Goal: Task Accomplishment & Management: Complete application form

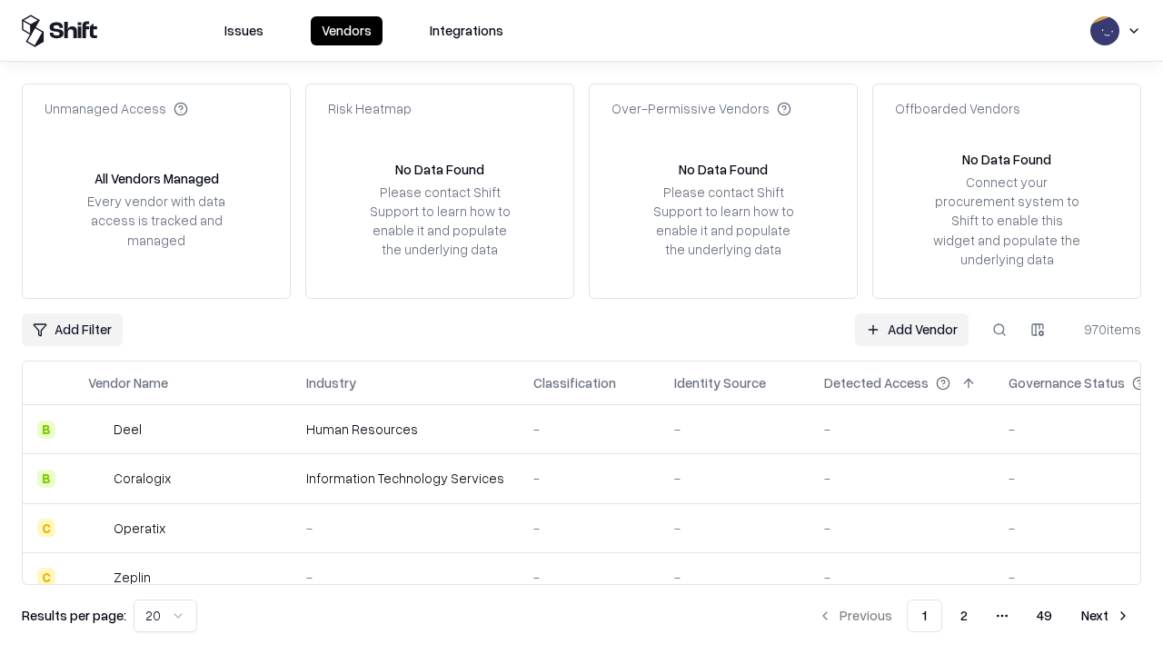
click at [911, 329] on link "Add Vendor" at bounding box center [912, 329] width 114 height 33
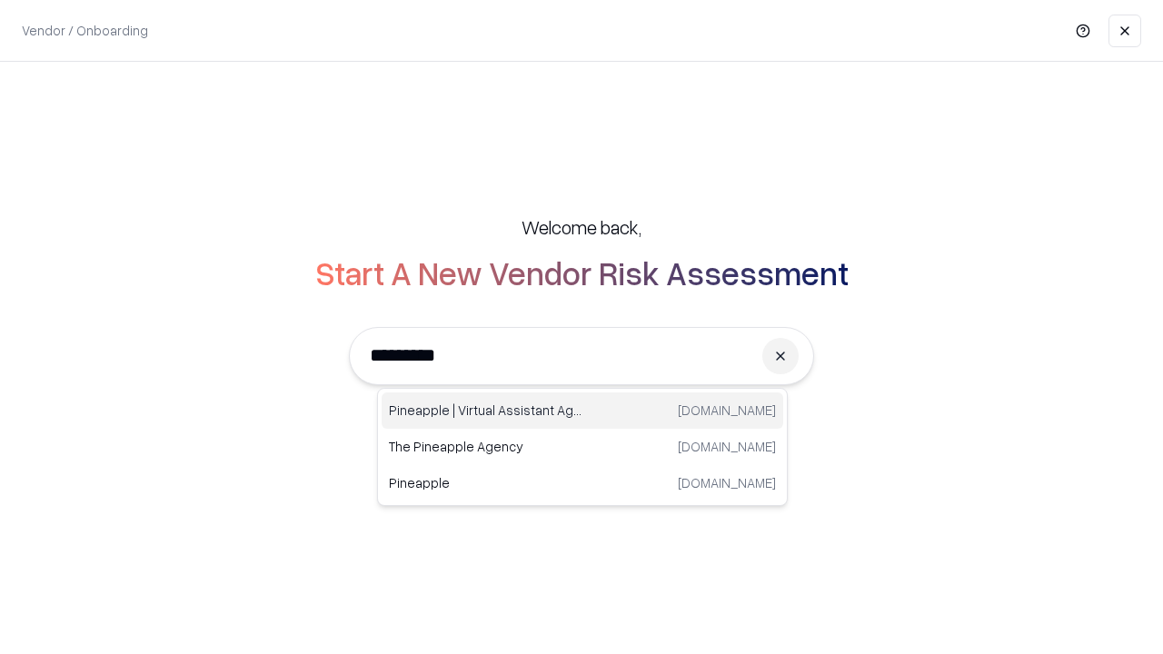
click at [582, 411] on div "Pineapple | Virtual Assistant Agency [DOMAIN_NAME]" at bounding box center [581, 410] width 401 height 36
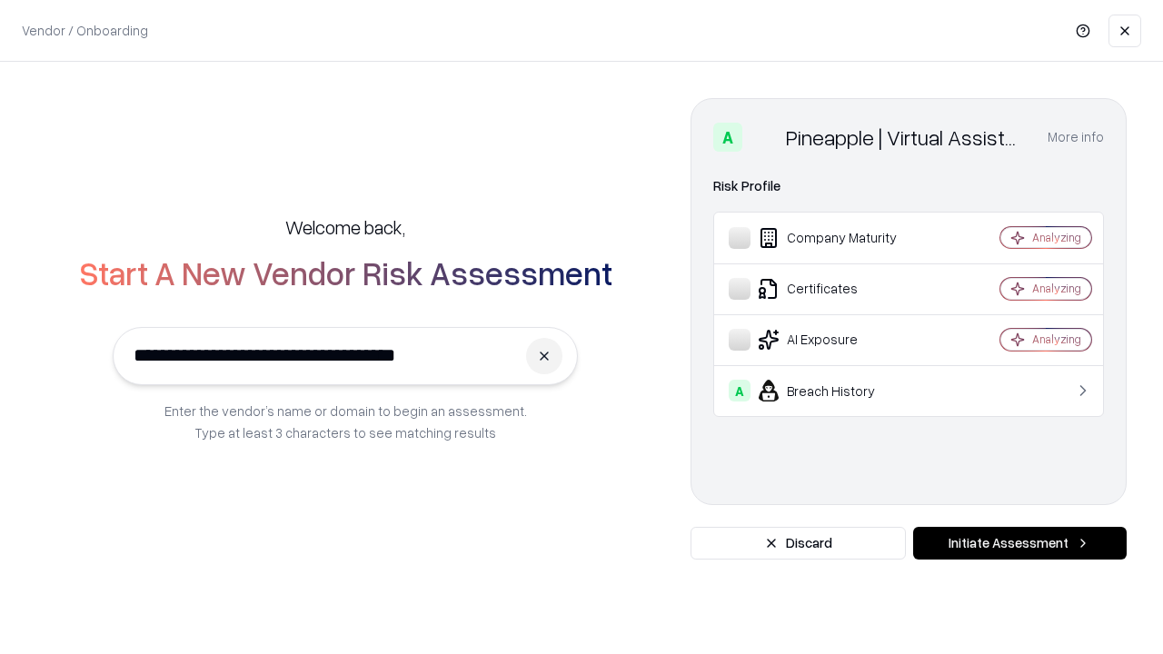
type input "**********"
click at [1019, 543] on button "Initiate Assessment" at bounding box center [1019, 543] width 213 height 33
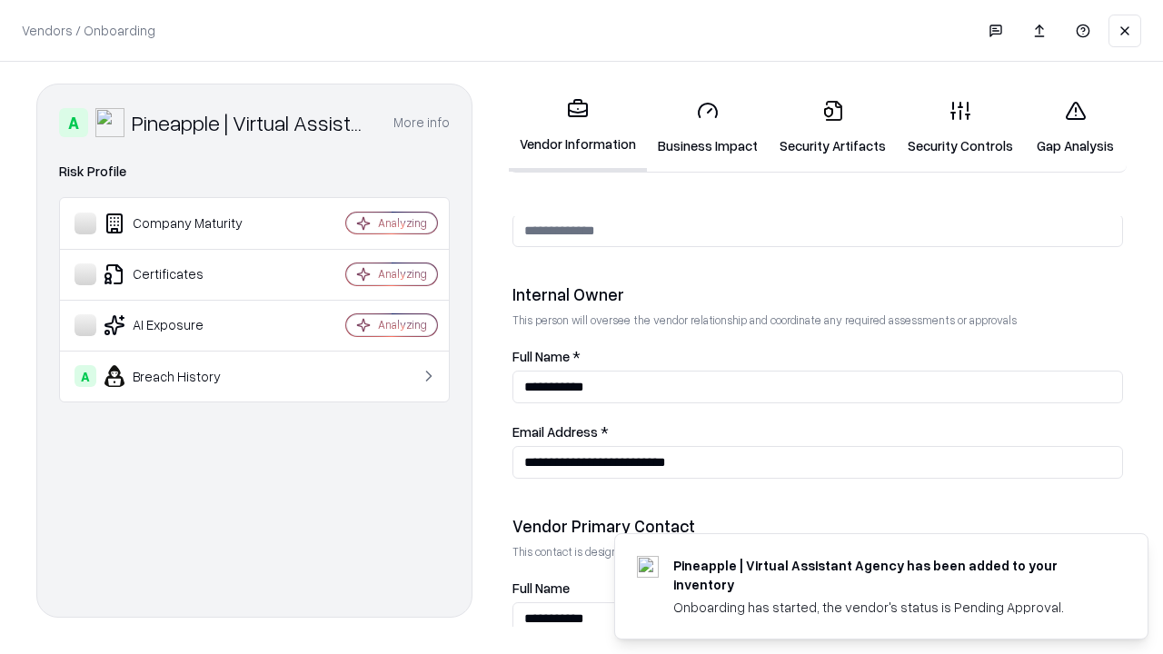
scroll to position [941, 0]
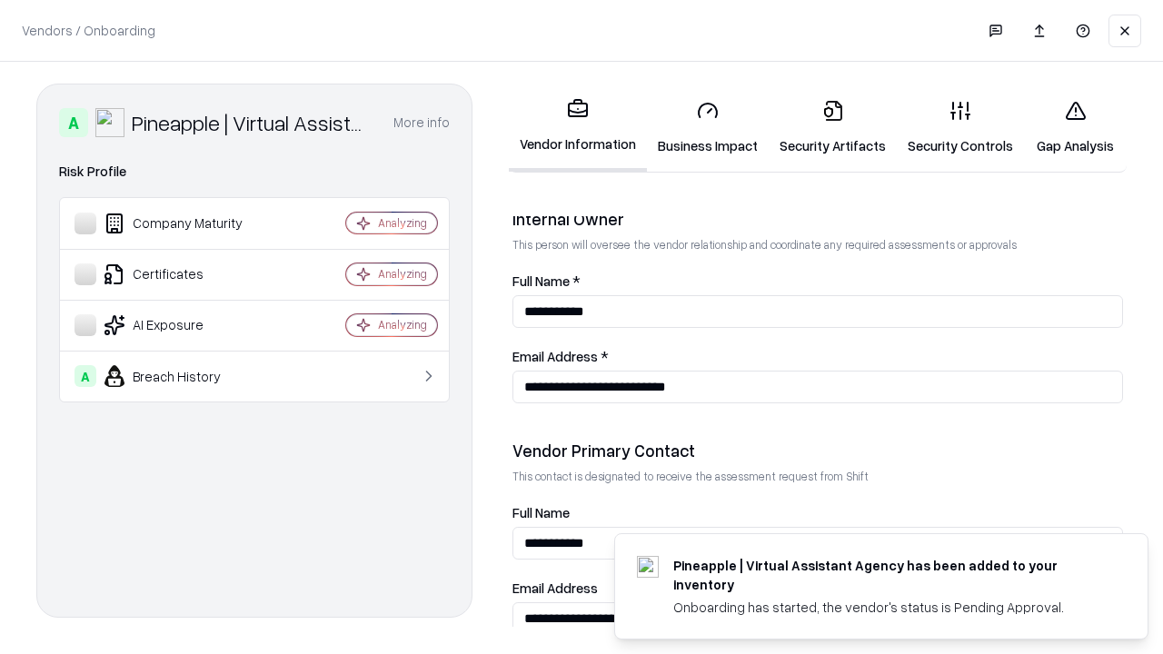
click at [832, 127] on link "Security Artifacts" at bounding box center [832, 127] width 128 height 84
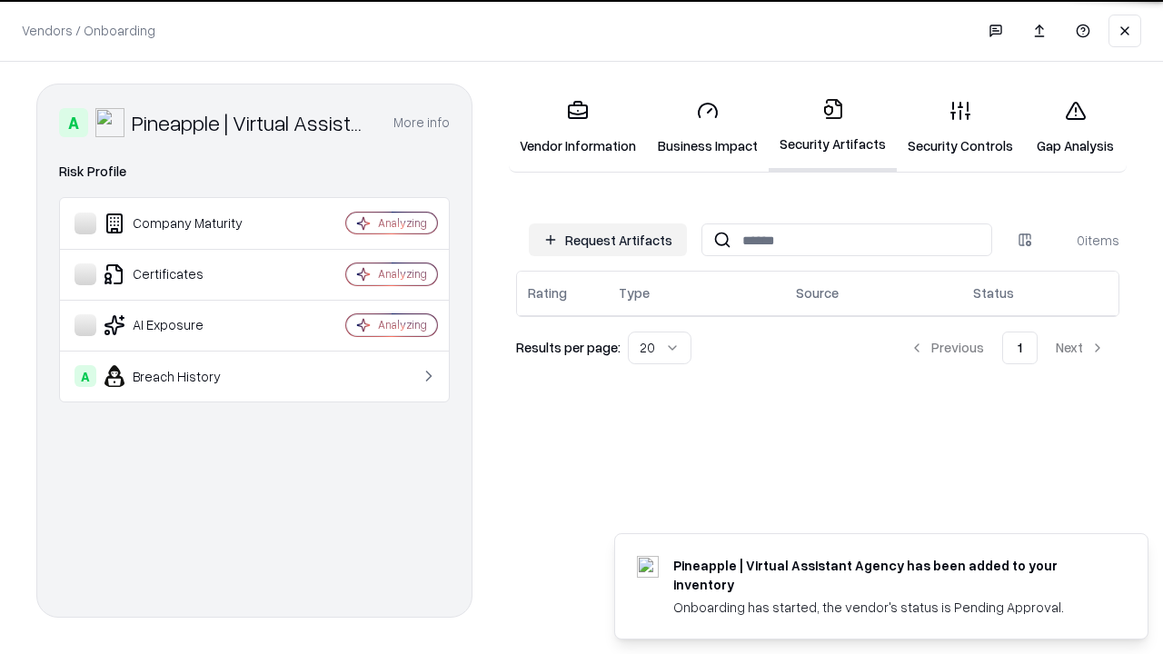
click at [608, 240] on button "Request Artifacts" at bounding box center [608, 239] width 158 height 33
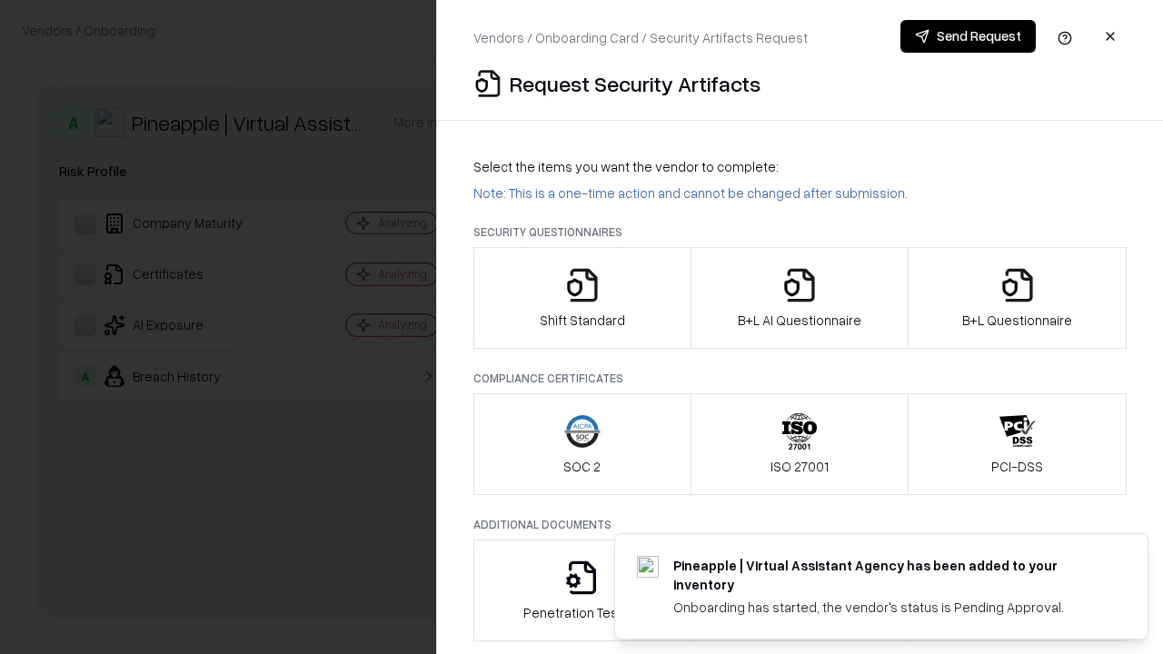
click at [1016, 298] on icon "button" at bounding box center [1017, 285] width 36 height 36
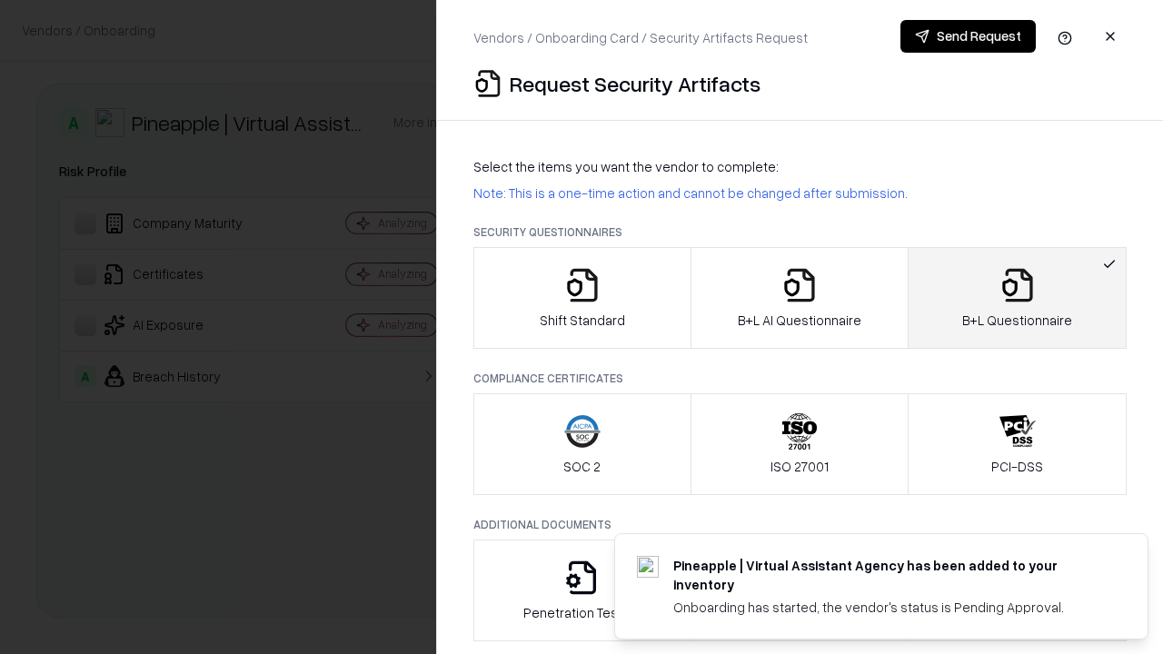
click at [798, 298] on icon "button" at bounding box center [799, 285] width 36 height 36
click at [967, 36] on button "Send Request" at bounding box center [967, 36] width 135 height 33
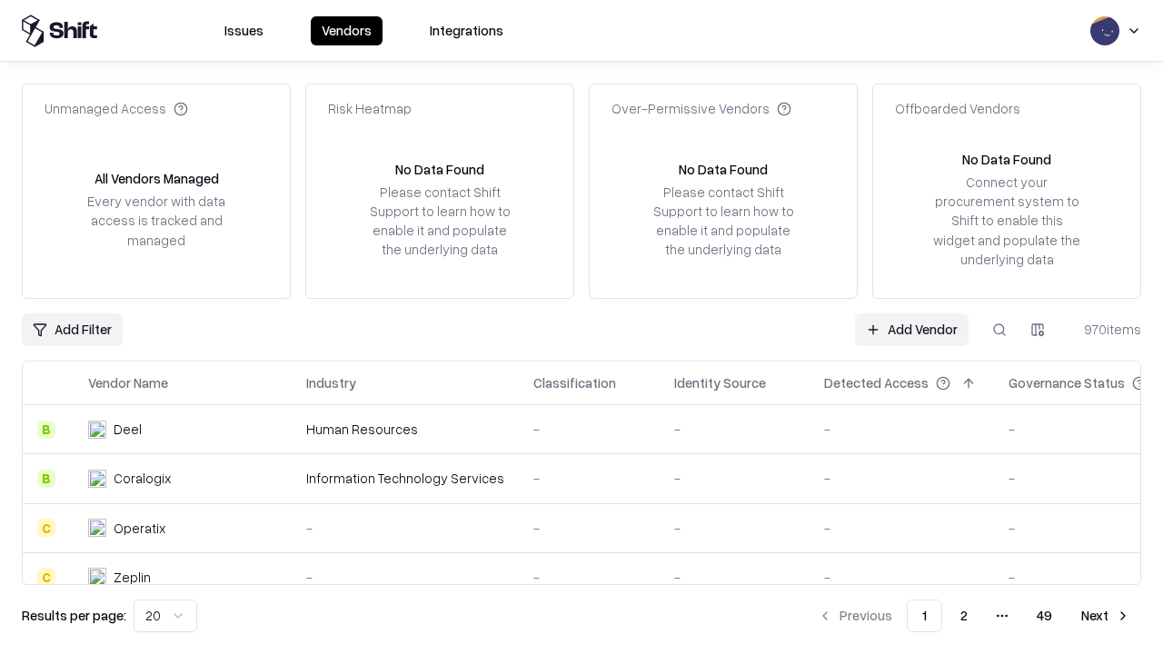
click at [999, 329] on button at bounding box center [999, 329] width 33 height 33
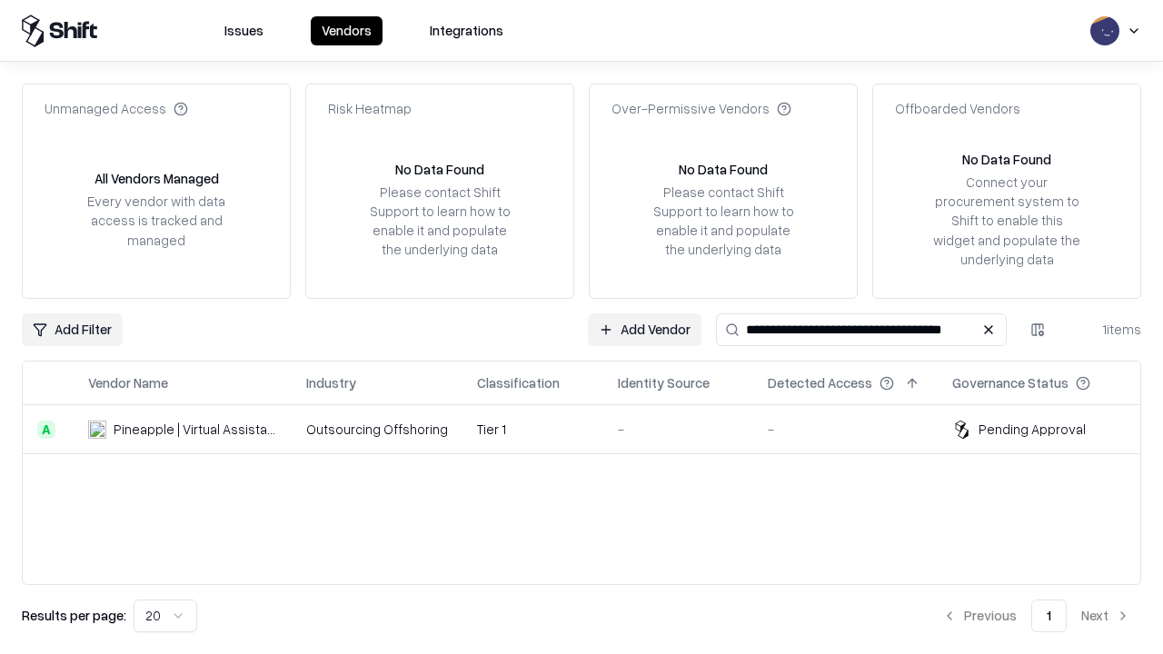
type input "**********"
click at [592, 429] on td "Tier 1" at bounding box center [532, 429] width 141 height 49
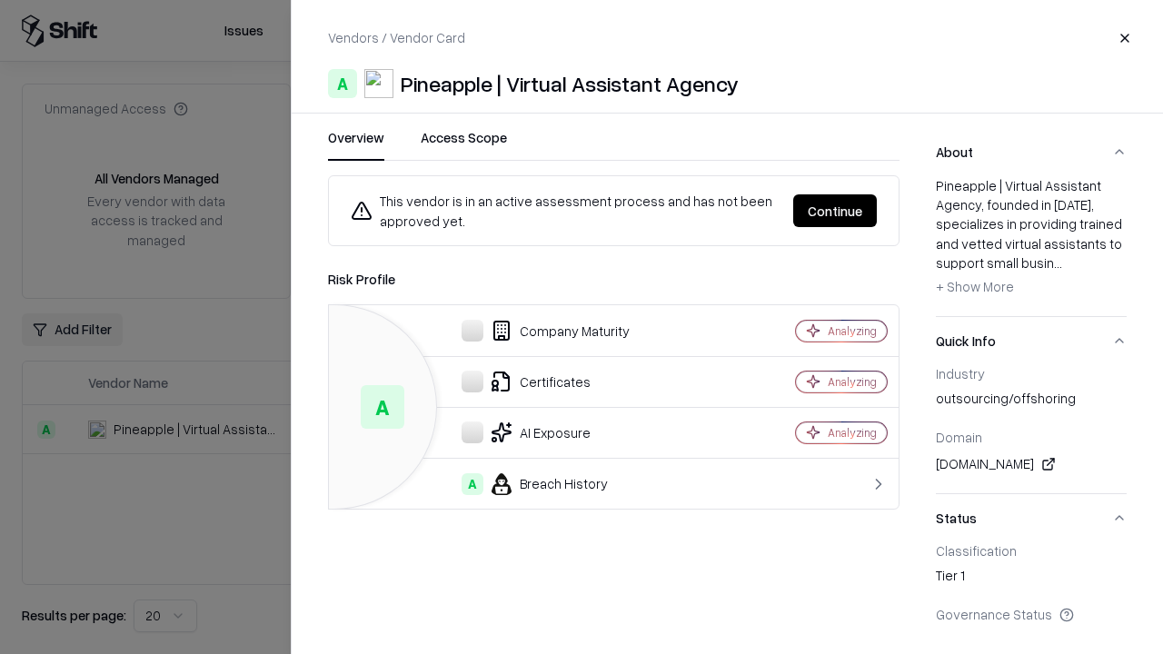
click at [835, 211] on button "Continue" at bounding box center [835, 210] width 84 height 33
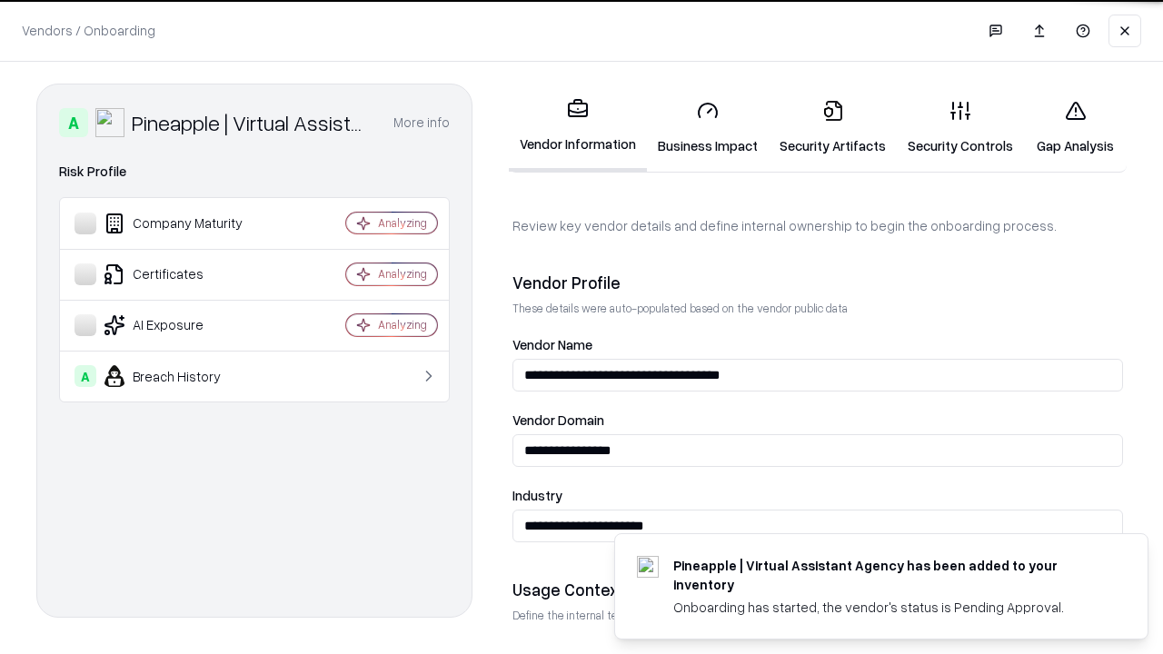
click at [832, 127] on link "Security Artifacts" at bounding box center [832, 127] width 128 height 84
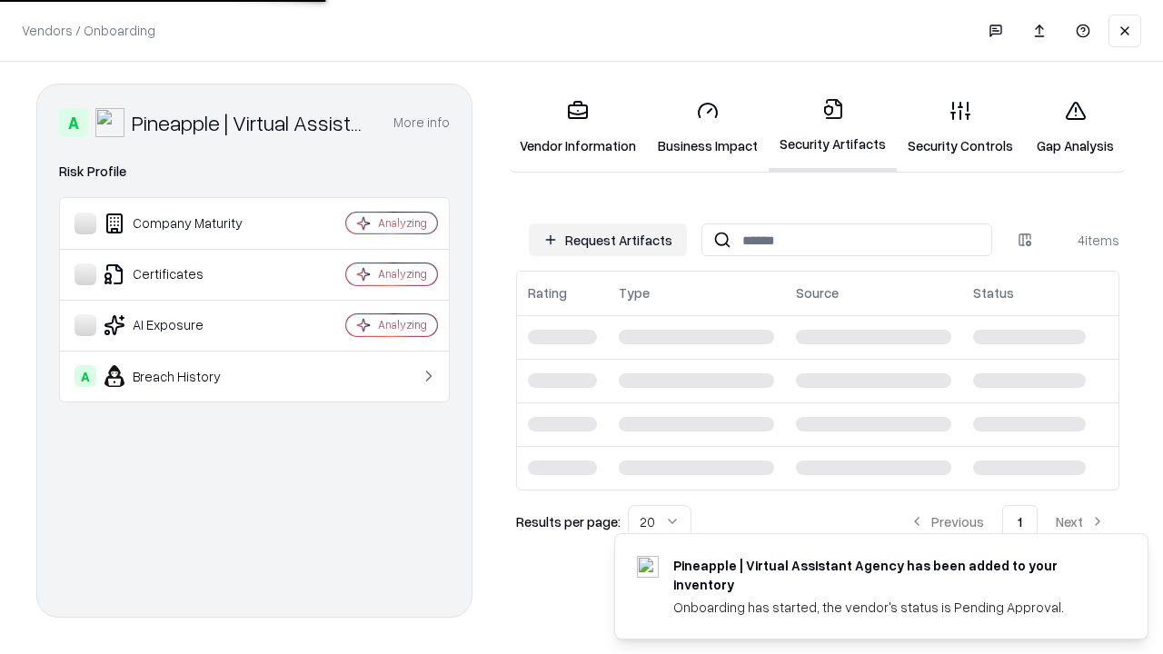
click at [1075, 127] on link "Gap Analysis" at bounding box center [1075, 127] width 103 height 84
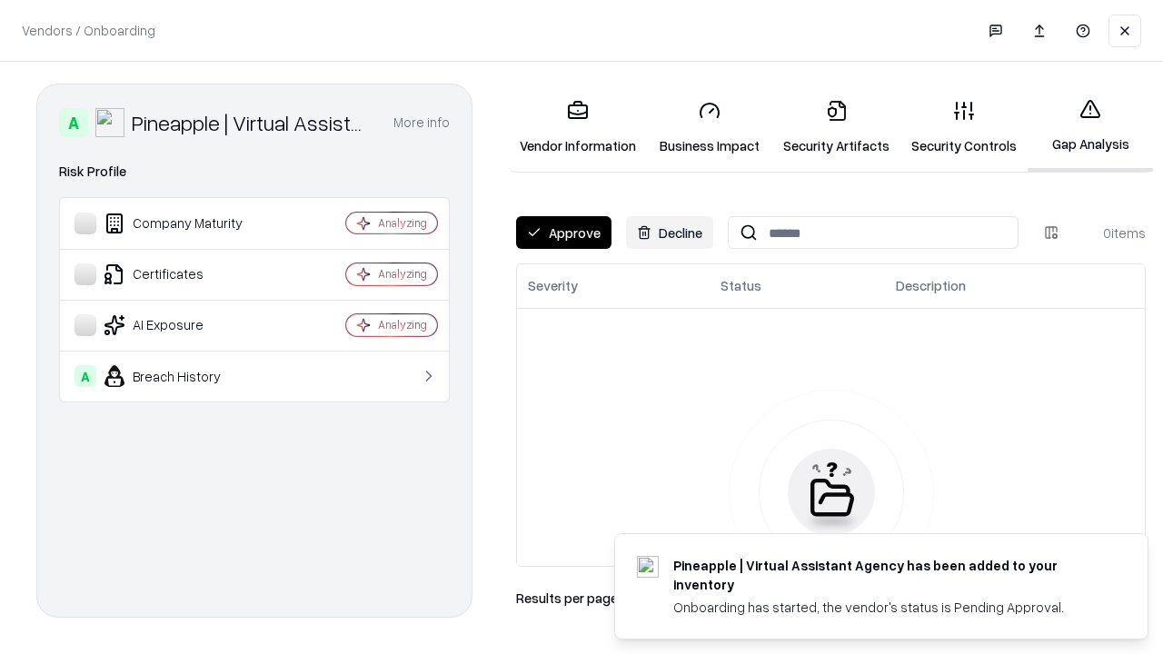
click at [563, 233] on button "Approve" at bounding box center [563, 232] width 95 height 33
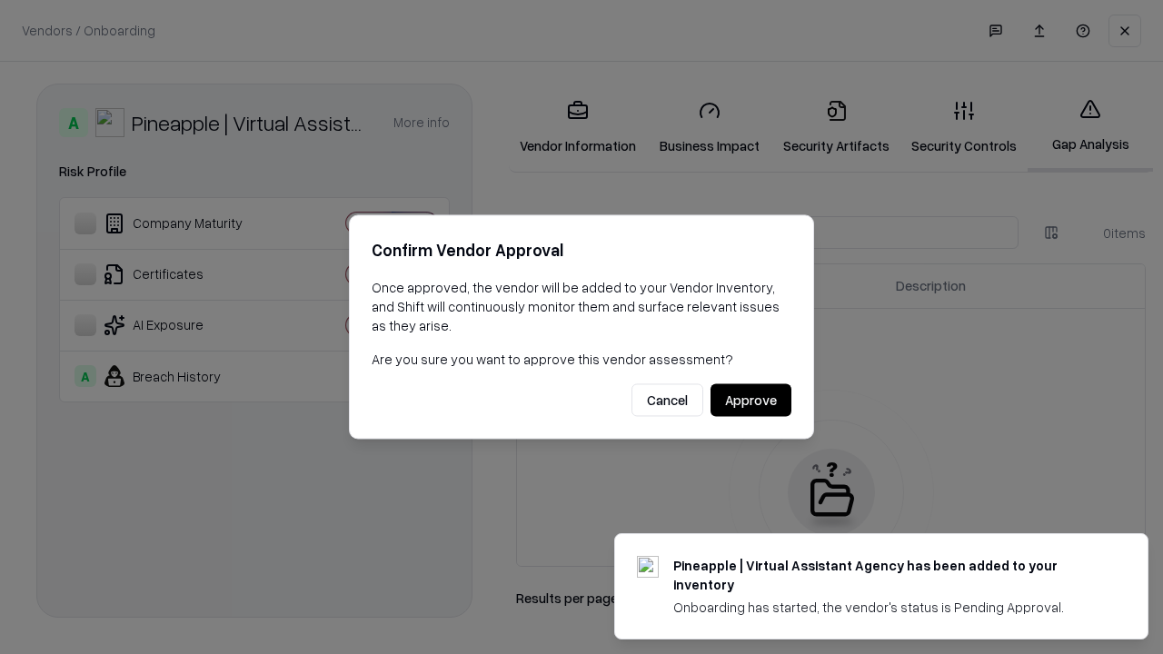
click at [750, 400] on button "Approve" at bounding box center [750, 400] width 81 height 33
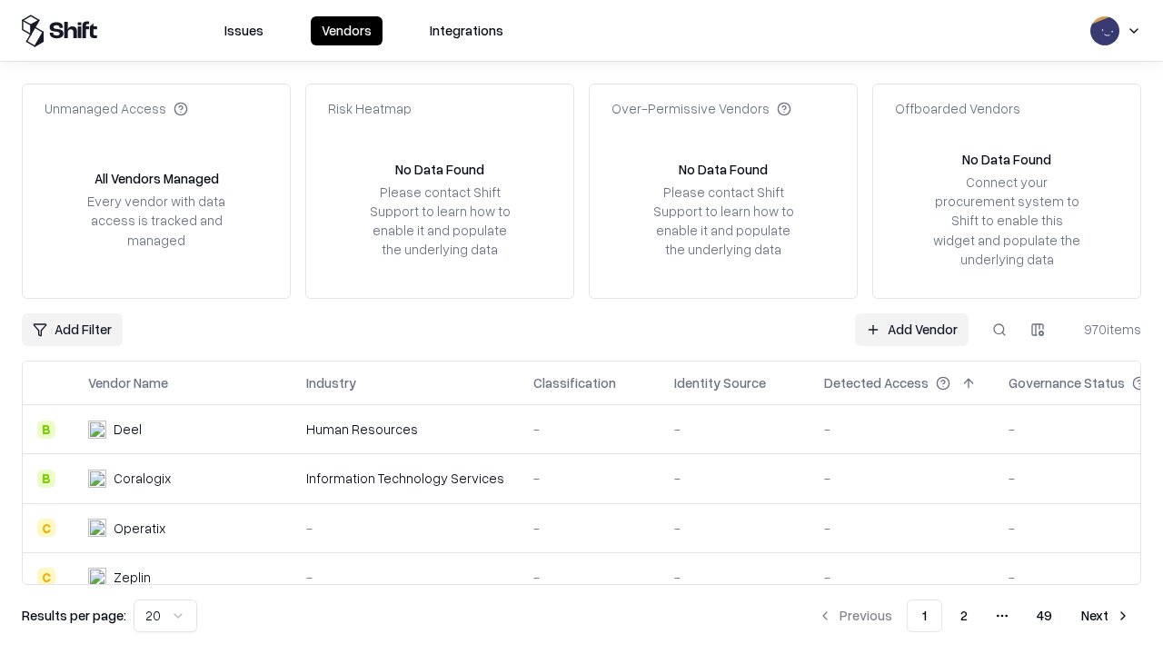
type input "**********"
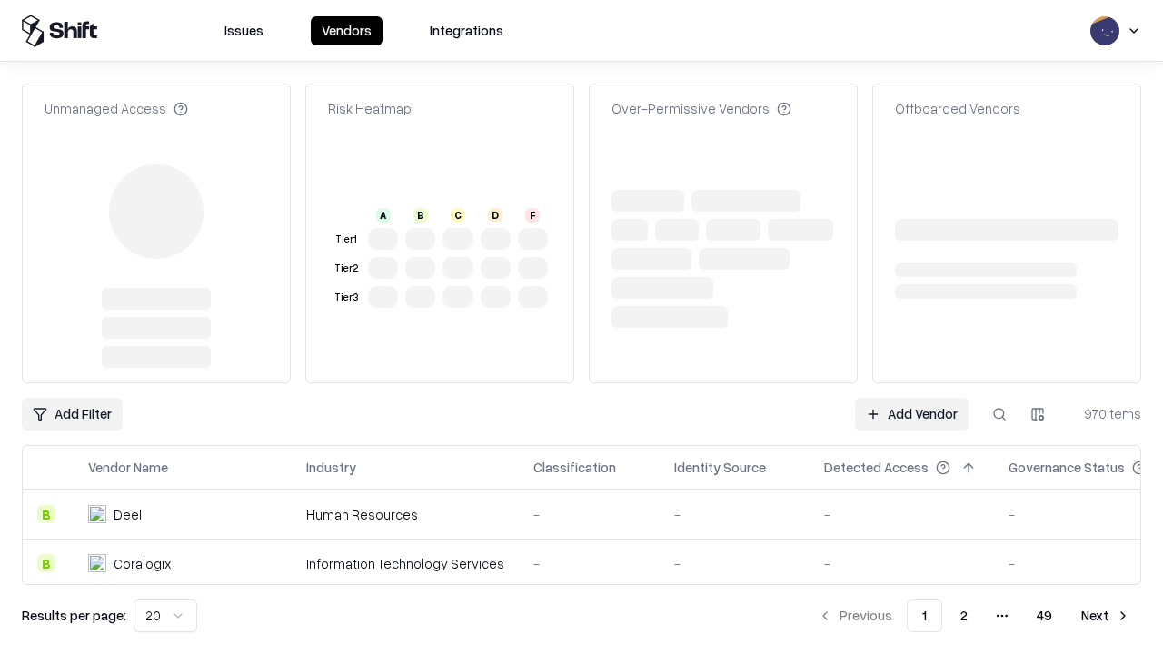
click at [911, 398] on link "Add Vendor" at bounding box center [912, 414] width 114 height 33
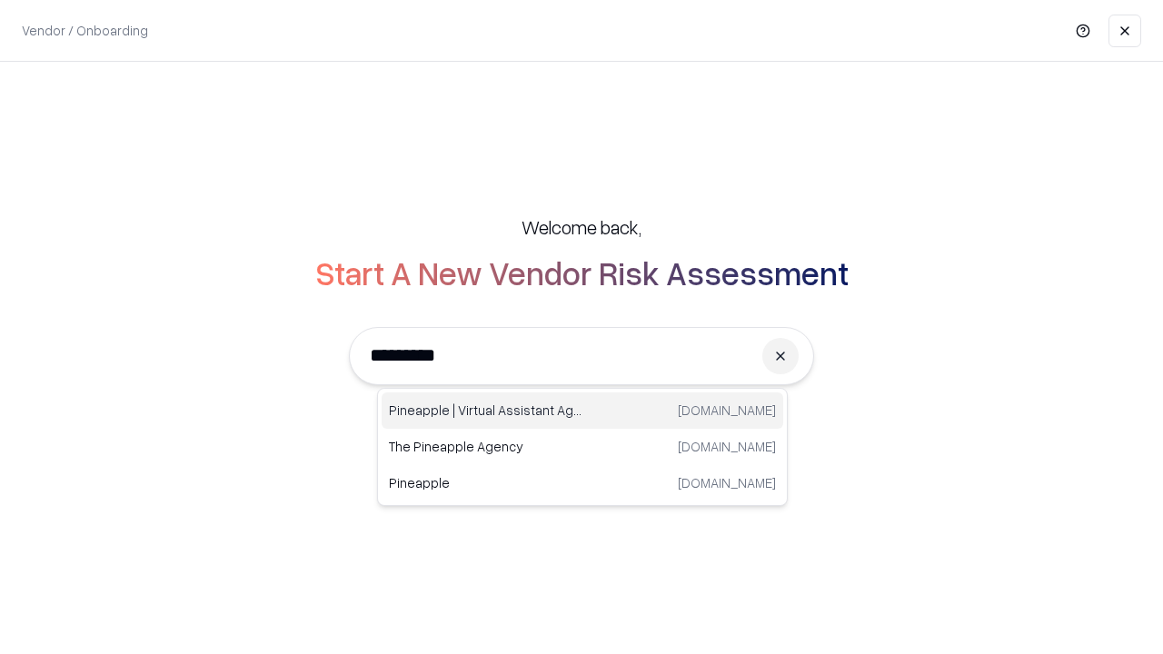
click at [582, 411] on div "Pineapple | Virtual Assistant Agency trypineapple.com" at bounding box center [581, 410] width 401 height 36
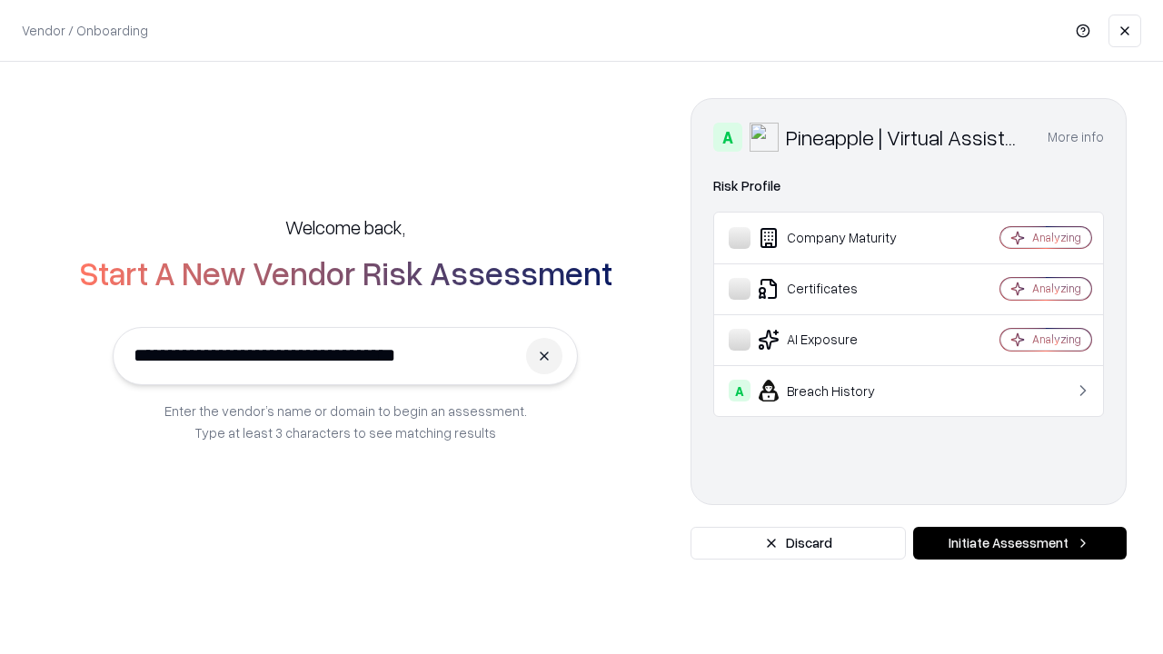
type input "**********"
click at [1019, 543] on button "Initiate Assessment" at bounding box center [1019, 543] width 213 height 33
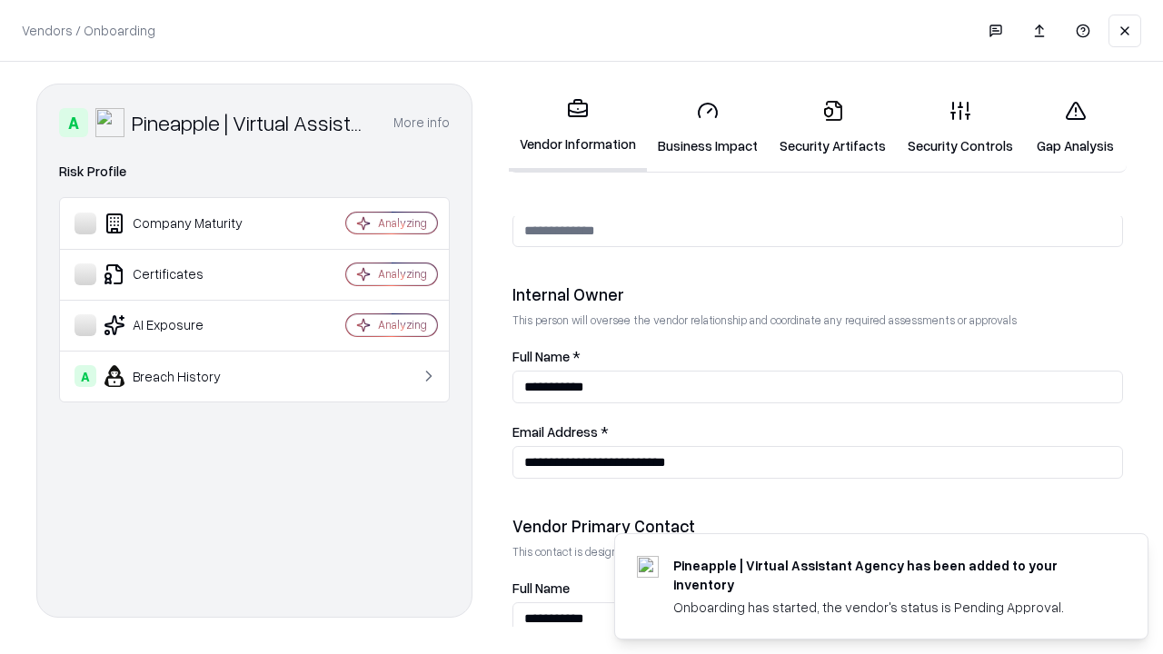
scroll to position [941, 0]
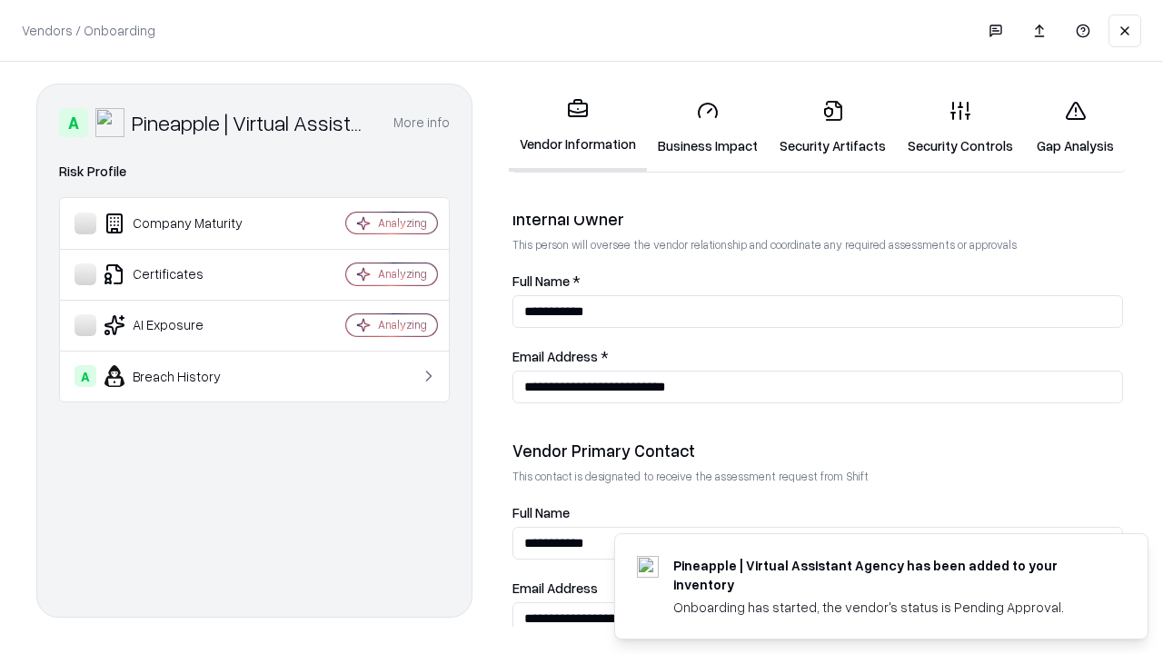
click at [1075, 127] on link "Gap Analysis" at bounding box center [1075, 127] width 103 height 84
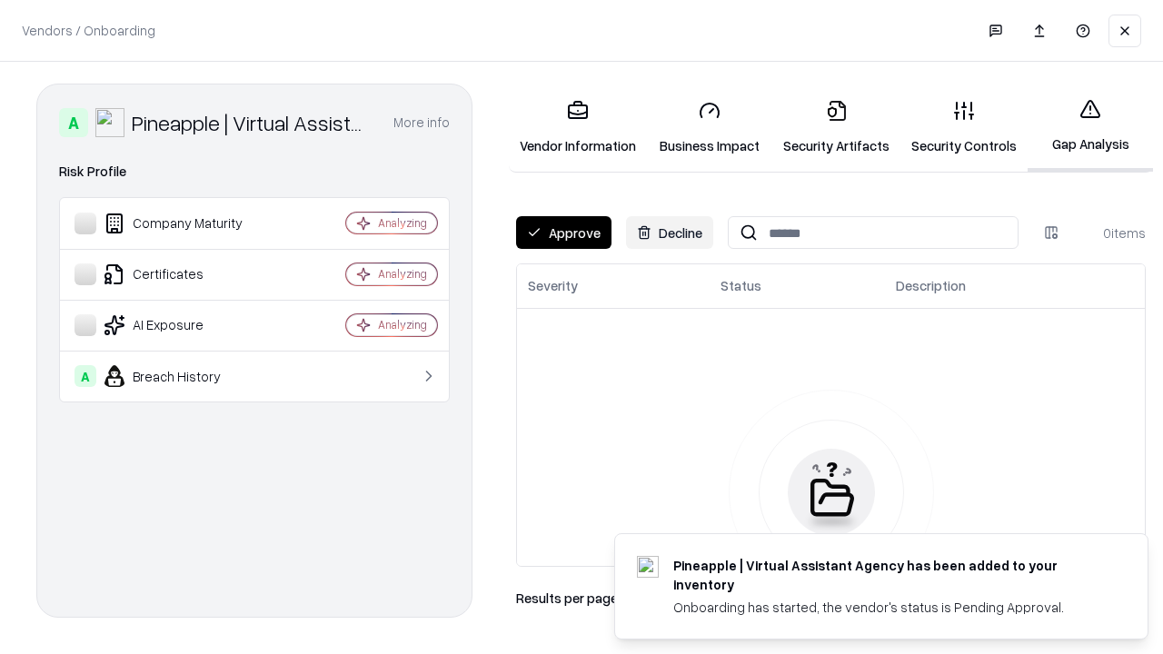
click at [563, 233] on button "Approve" at bounding box center [563, 232] width 95 height 33
